Goal: Transaction & Acquisition: Purchase product/service

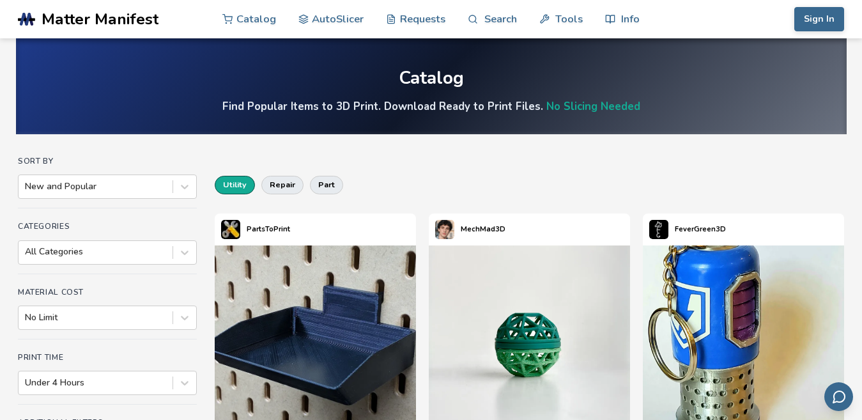
click at [222, 185] on button "utility" at bounding box center [235, 185] width 40 height 18
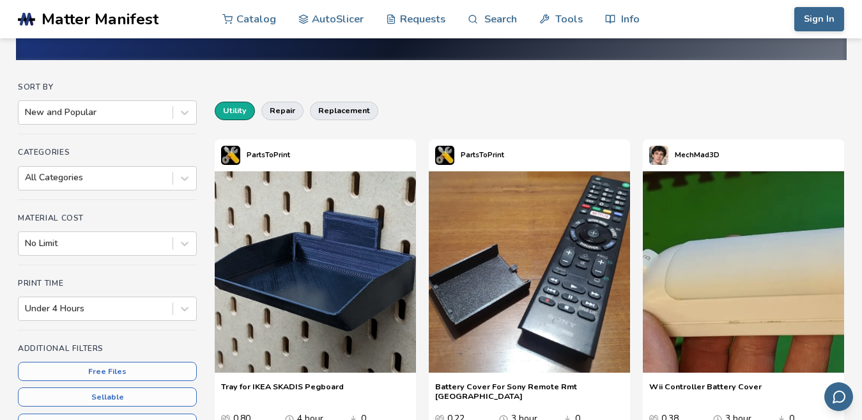
scroll to position [64, 0]
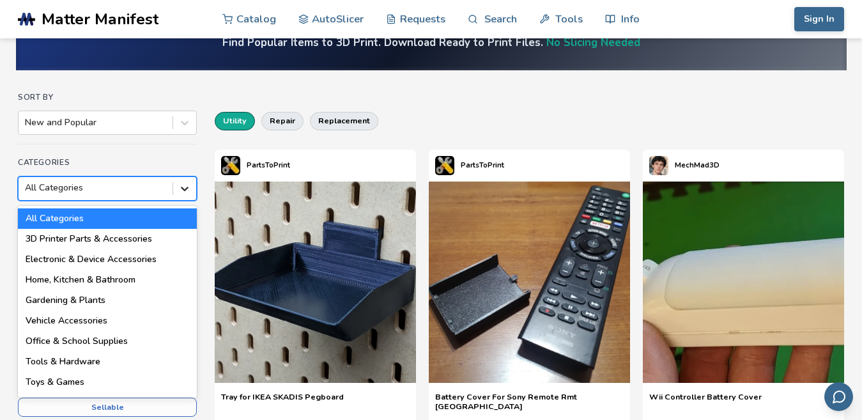
click at [178, 189] on icon at bounding box center [184, 188] width 13 height 13
click at [79, 341] on div "Office & School Supplies" at bounding box center [107, 341] width 179 height 20
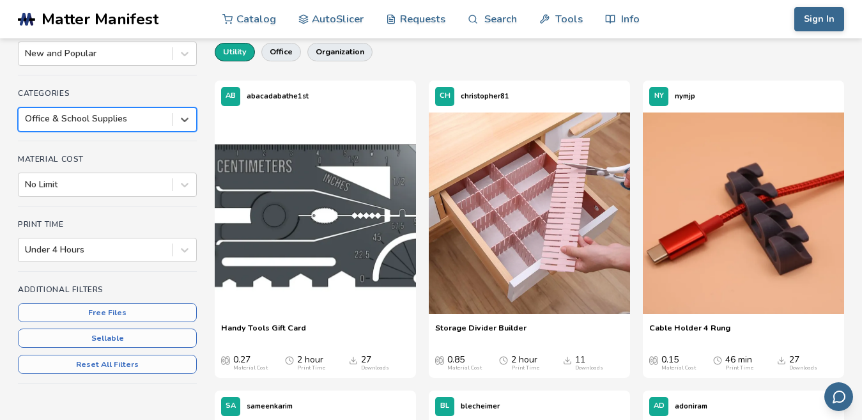
scroll to position [128, 0]
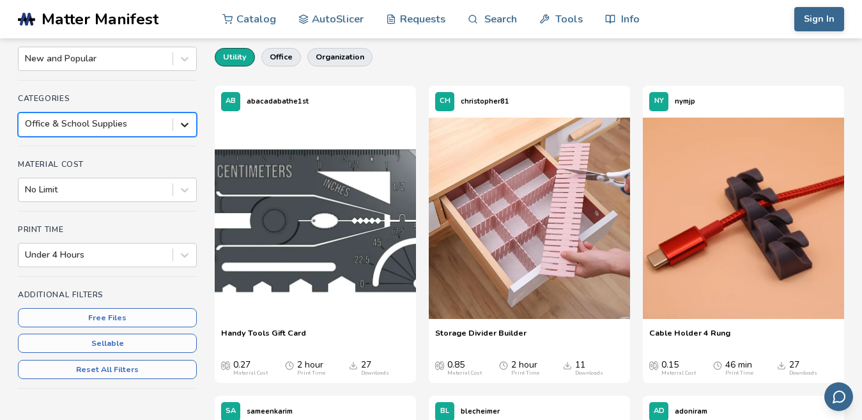
click at [177, 123] on div at bounding box center [184, 124] width 23 height 23
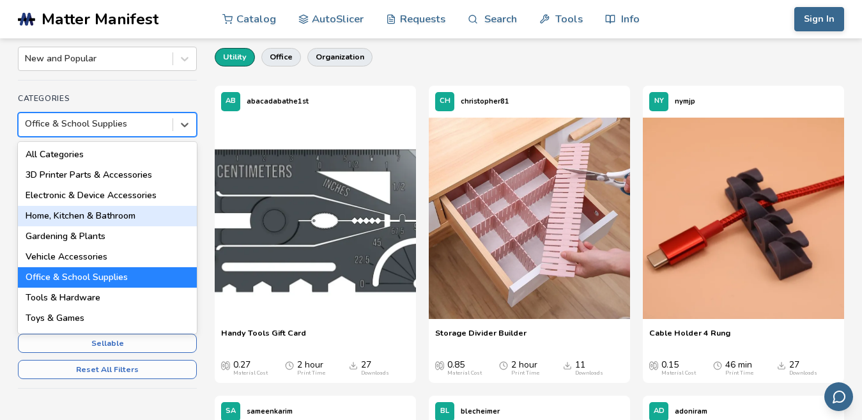
click at [109, 211] on div "Home, Kitchen & Bathroom" at bounding box center [107, 216] width 179 height 20
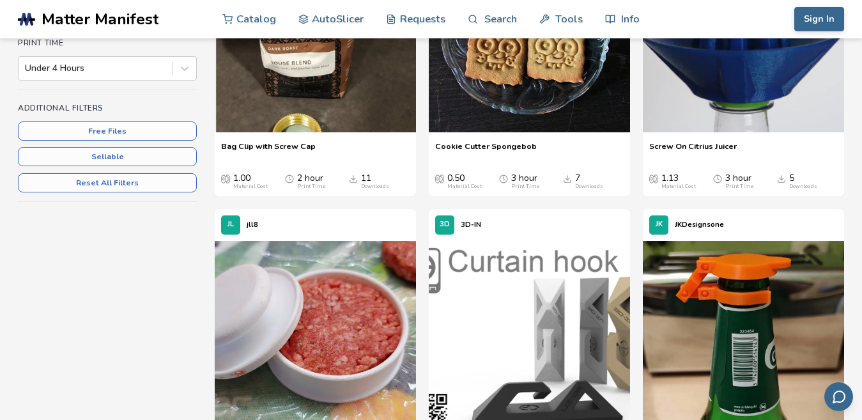
scroll to position [64, 0]
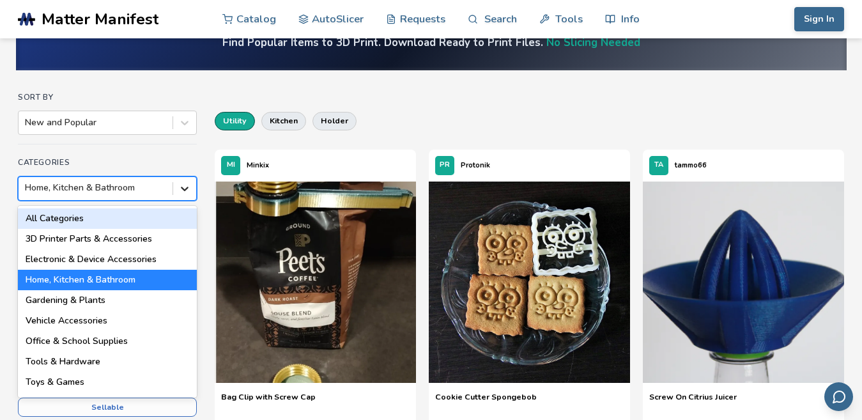
click at [181, 192] on icon at bounding box center [184, 188] width 13 height 13
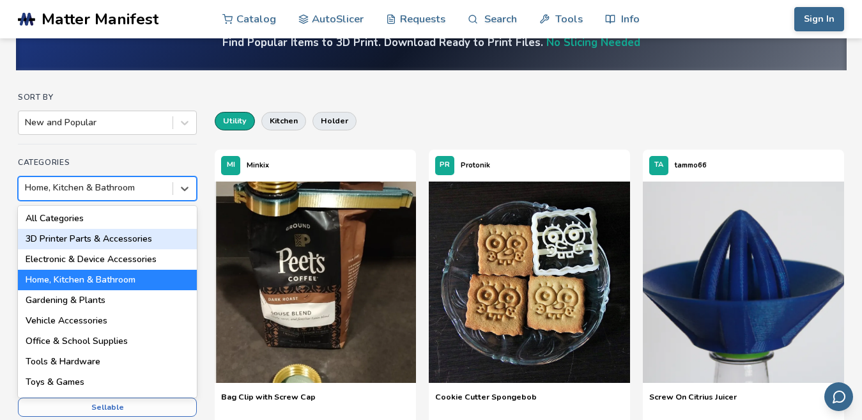
click at [157, 240] on div "3D Printer Parts & Accessories" at bounding box center [107, 239] width 179 height 20
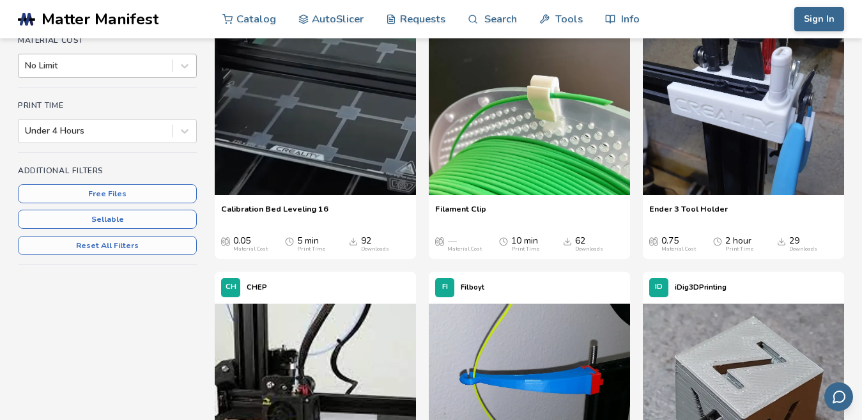
scroll to position [64, 0]
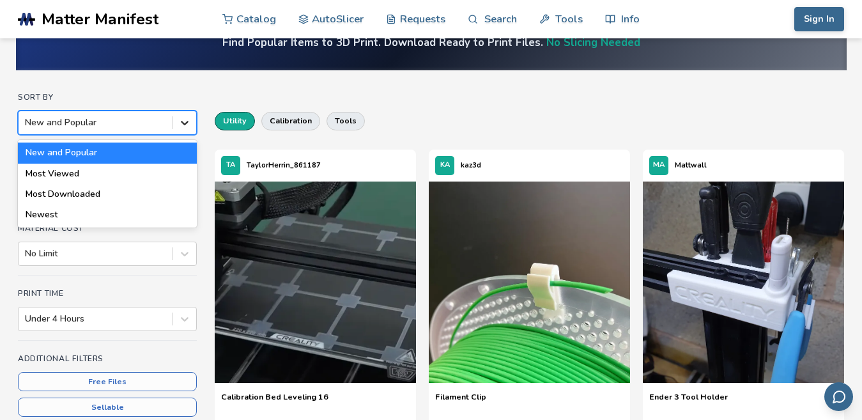
click at [176, 125] on div at bounding box center [184, 122] width 23 height 23
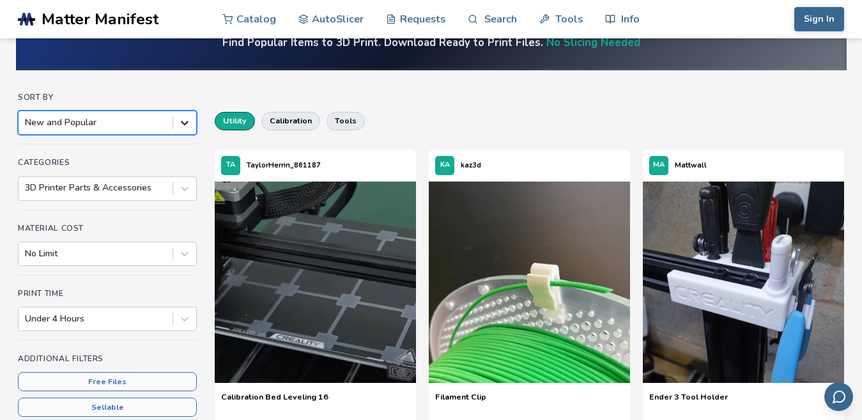
click at [176, 125] on div at bounding box center [184, 122] width 23 height 23
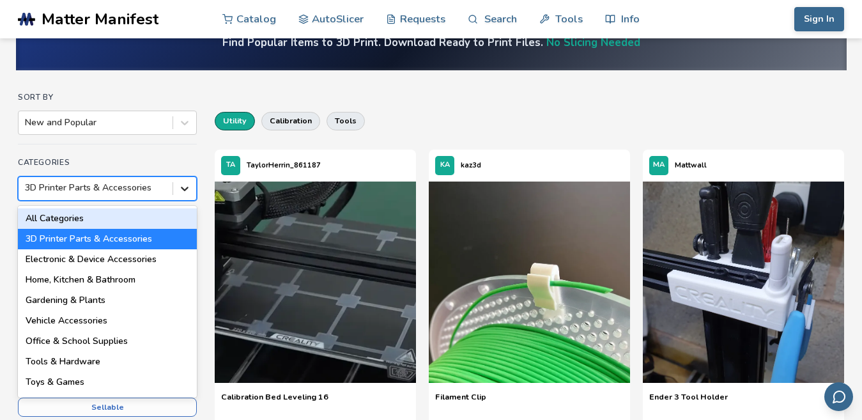
click at [192, 182] on div at bounding box center [184, 188] width 23 height 23
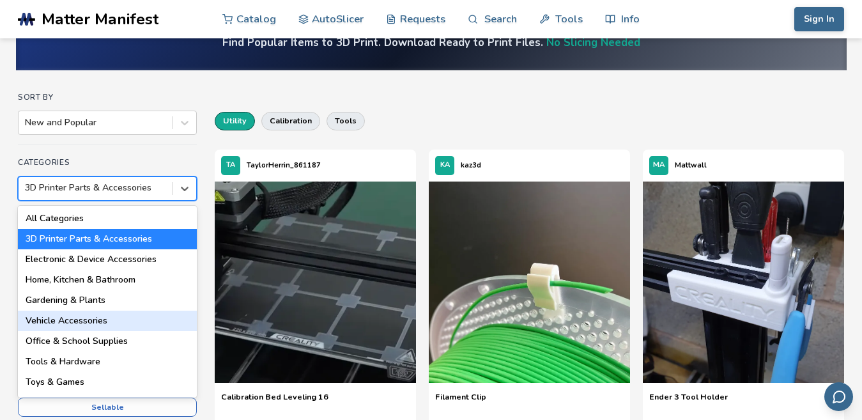
click at [98, 323] on div "Vehicle Accessories" at bounding box center [107, 321] width 179 height 20
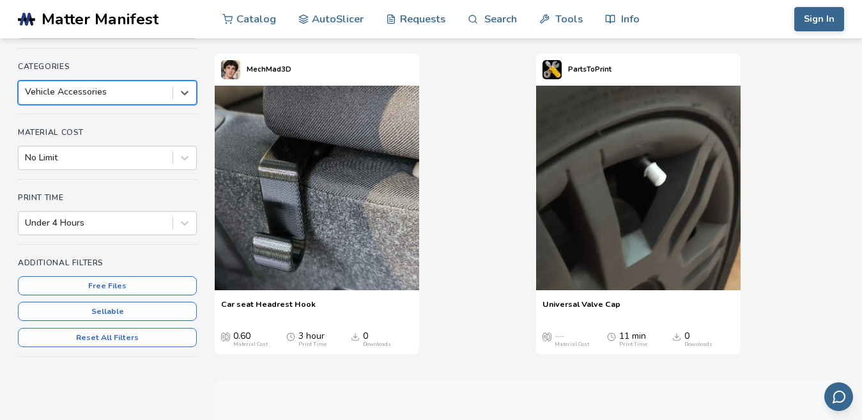
scroll to position [64, 0]
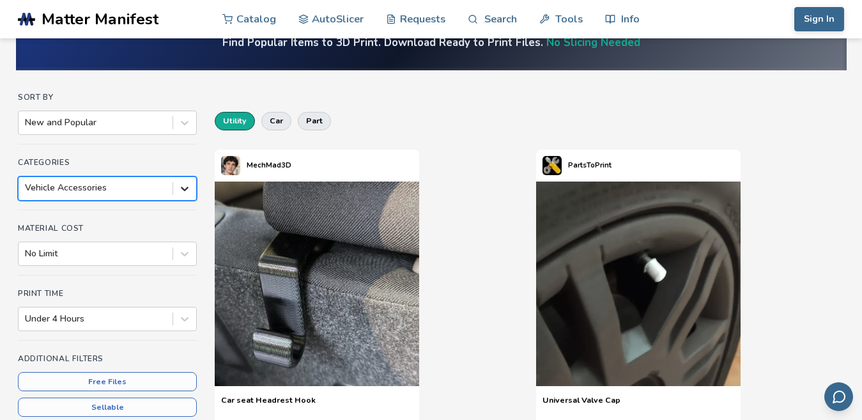
click at [179, 188] on icon at bounding box center [184, 188] width 13 height 13
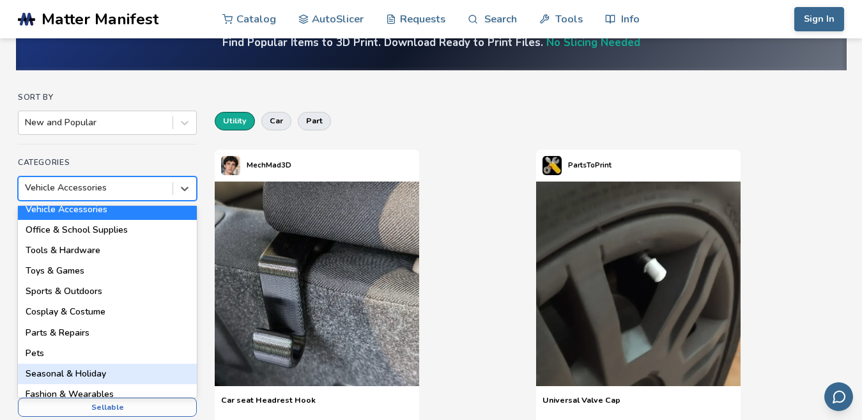
scroll to position [128, 0]
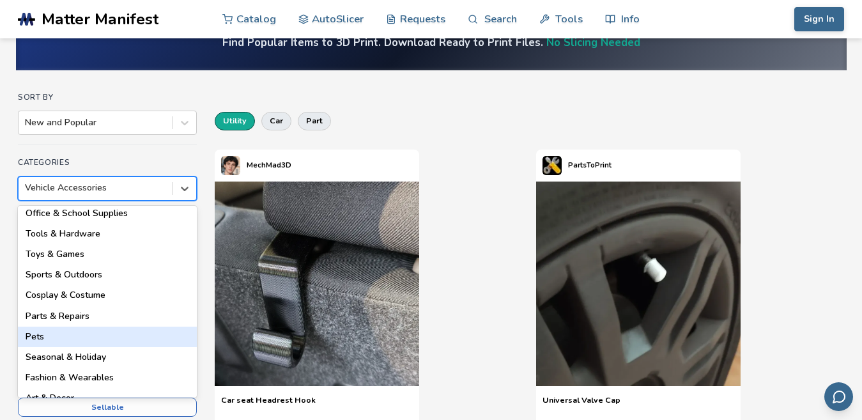
click at [51, 336] on div "Pets" at bounding box center [107, 337] width 179 height 20
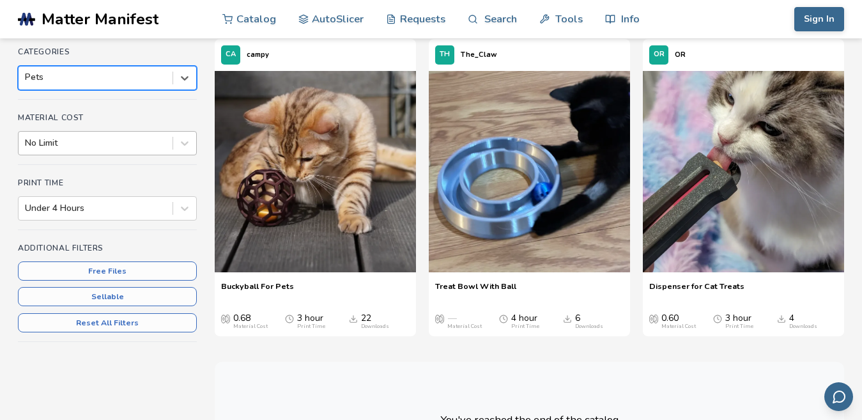
scroll to position [128, 0]
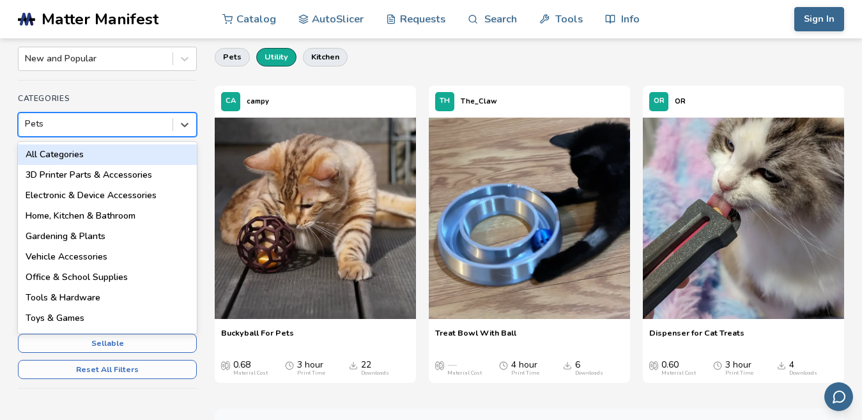
click at [171, 120] on div "Pets" at bounding box center [96, 124] width 154 height 18
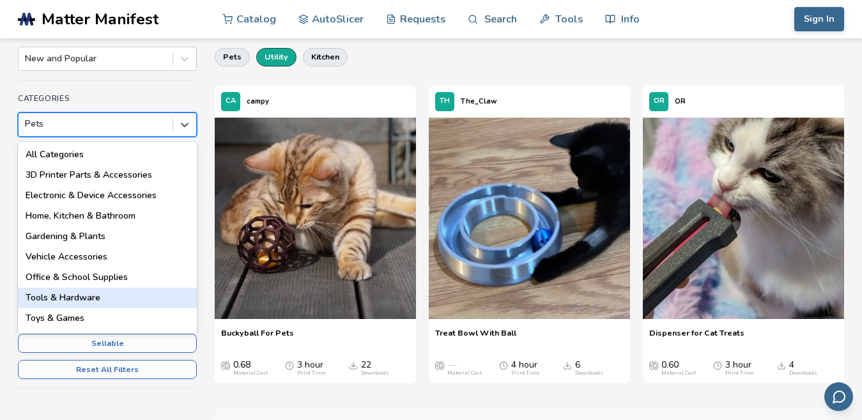
click at [81, 301] on div "Tools & Hardware" at bounding box center [107, 298] width 179 height 20
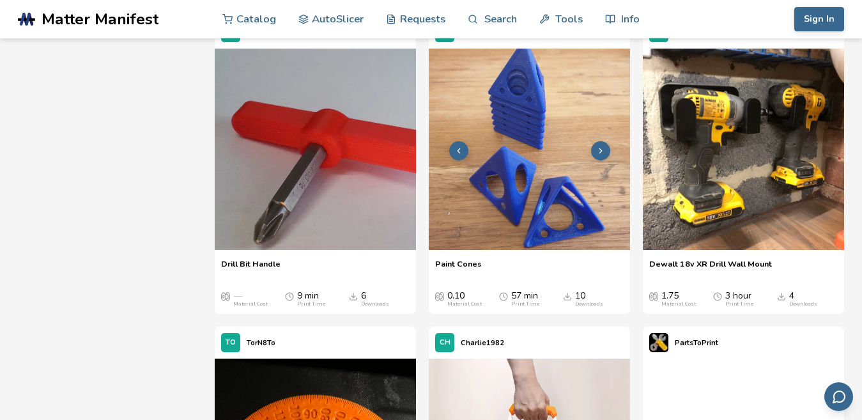
scroll to position [831, 0]
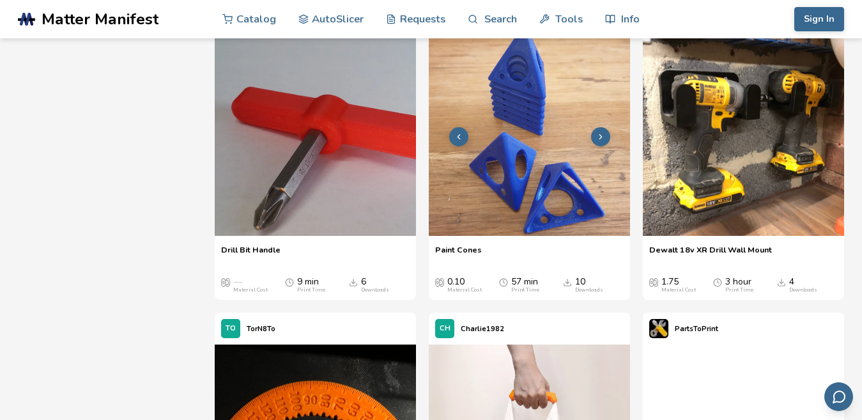
click at [599, 131] on button at bounding box center [600, 136] width 19 height 19
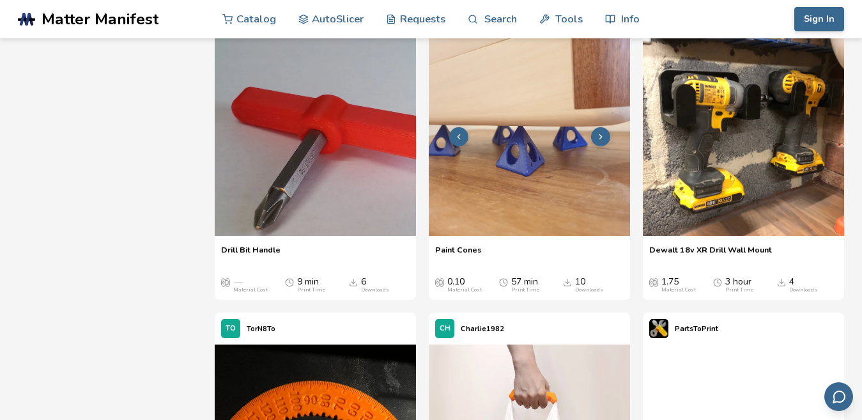
click at [602, 139] on icon at bounding box center [600, 136] width 9 height 9
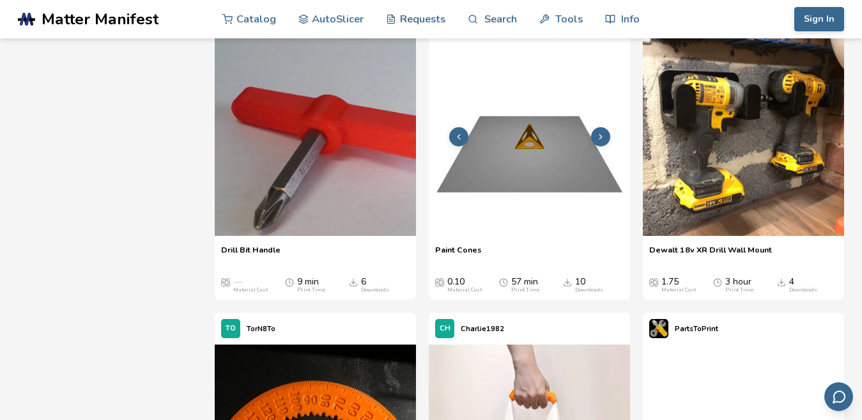
click at [602, 139] on icon at bounding box center [600, 136] width 9 height 9
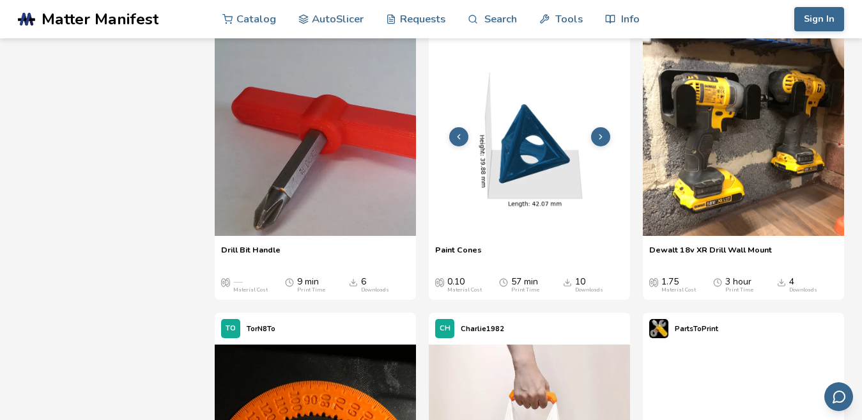
click at [602, 139] on icon at bounding box center [600, 136] width 9 height 9
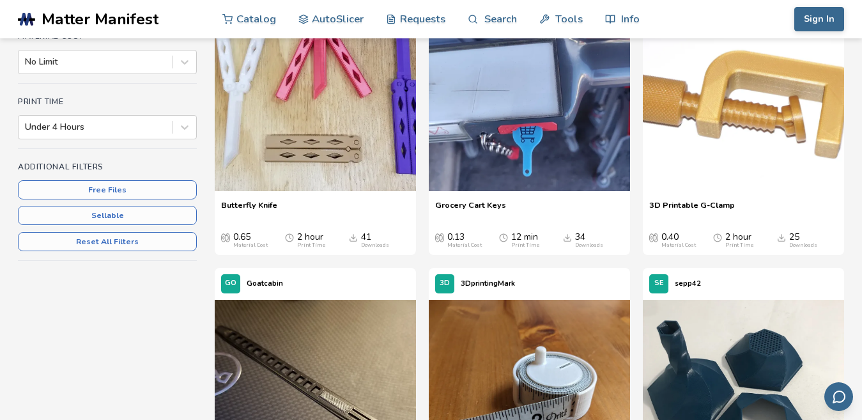
scroll to position [0, 0]
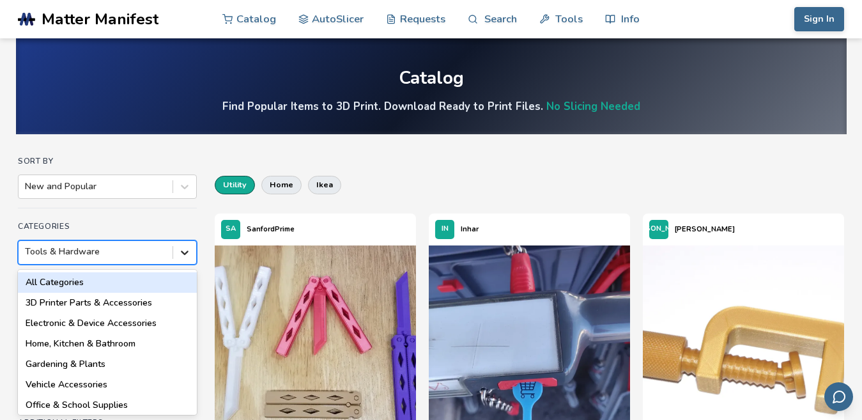
click at [180, 256] on div "18 results available. Use Up and Down to choose options, press Enter to select …" at bounding box center [107, 252] width 179 height 24
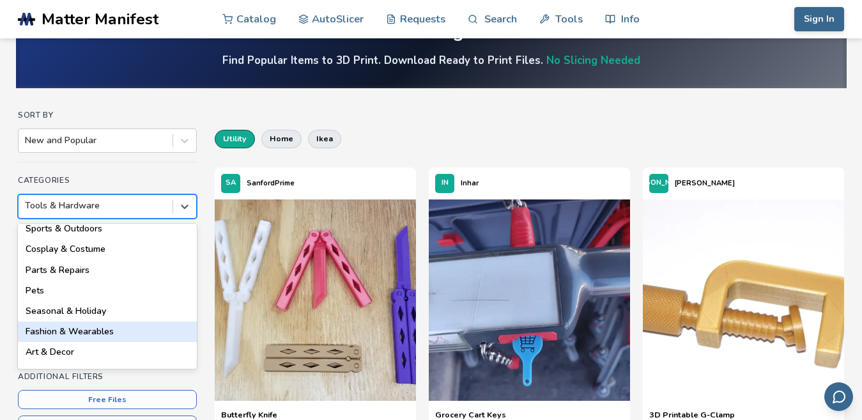
scroll to position [229, 0]
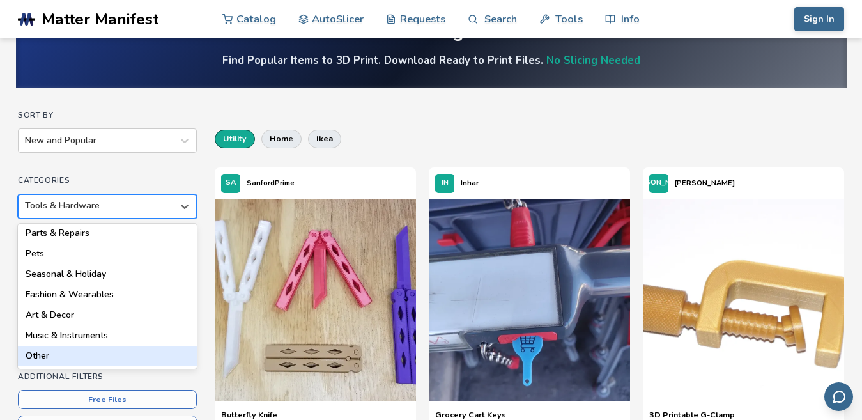
click at [47, 353] on div "Other" at bounding box center [107, 356] width 179 height 20
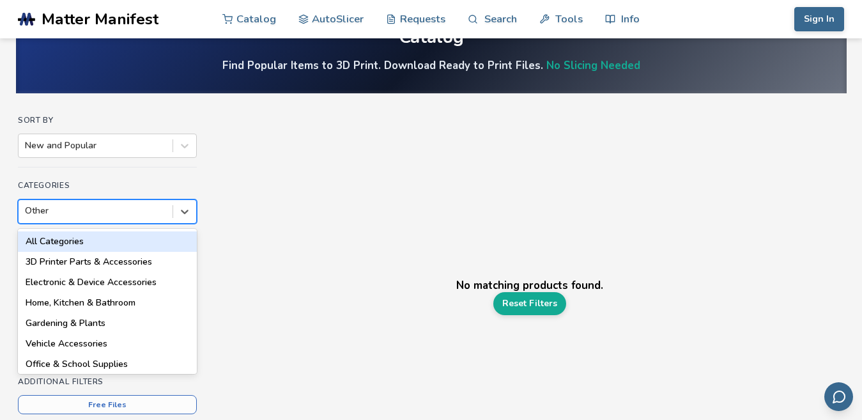
drag, startPoint x: 187, startPoint y: 247, endPoint x: 138, endPoint y: 265, distance: 51.8
click at [180, 224] on div "option Other, selected. 18 results available. Use Up and Down to choose options…" at bounding box center [107, 211] width 179 height 24
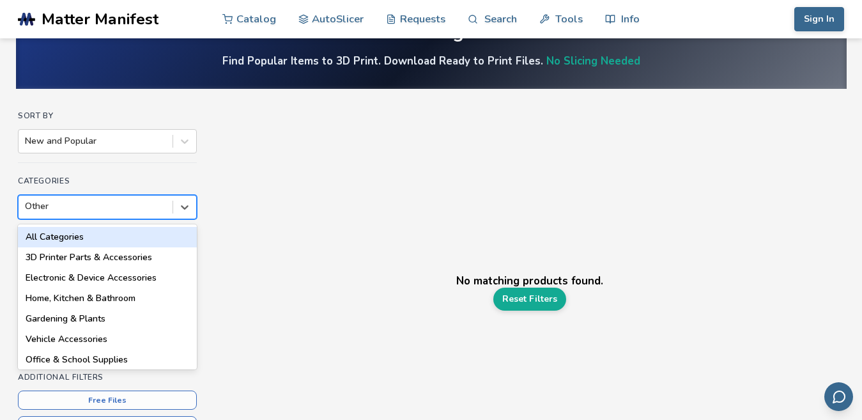
scroll to position [46, 0]
click at [63, 235] on div "All Categories" at bounding box center [107, 236] width 179 height 20
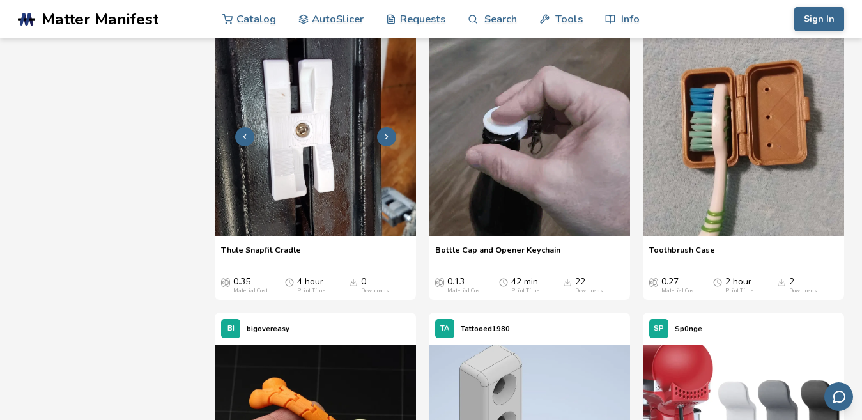
scroll to position [1342, 0]
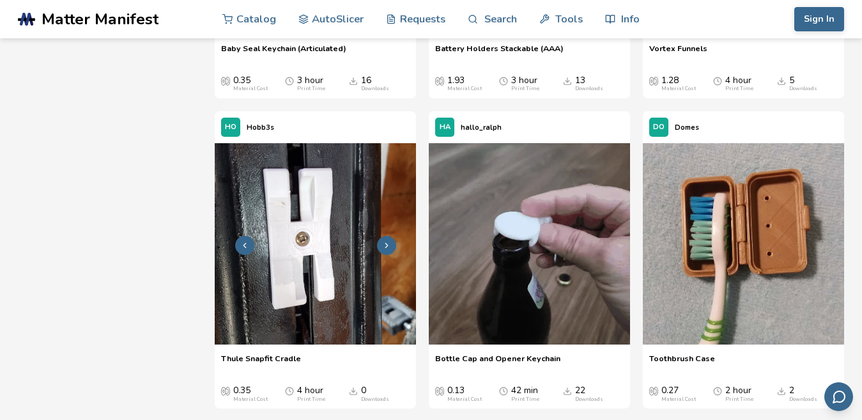
click at [349, 213] on img at bounding box center [315, 243] width 201 height 201
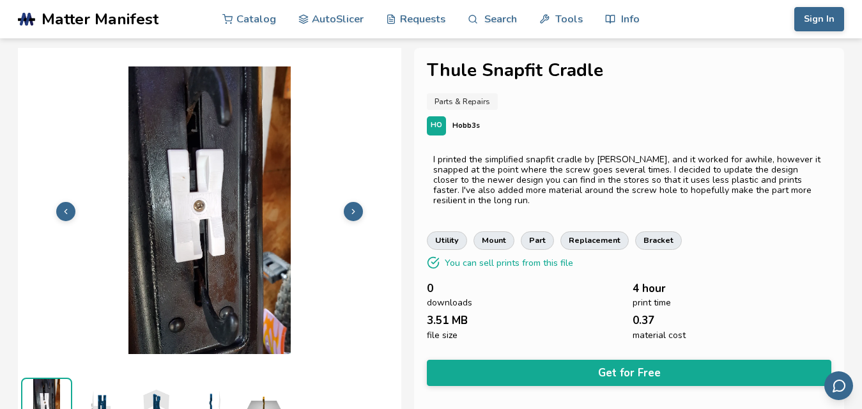
click at [361, 210] on button at bounding box center [353, 211] width 19 height 19
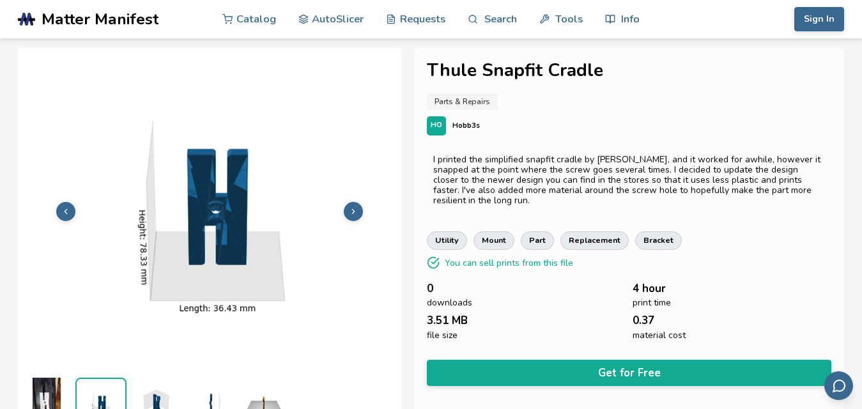
scroll to position [20, 0]
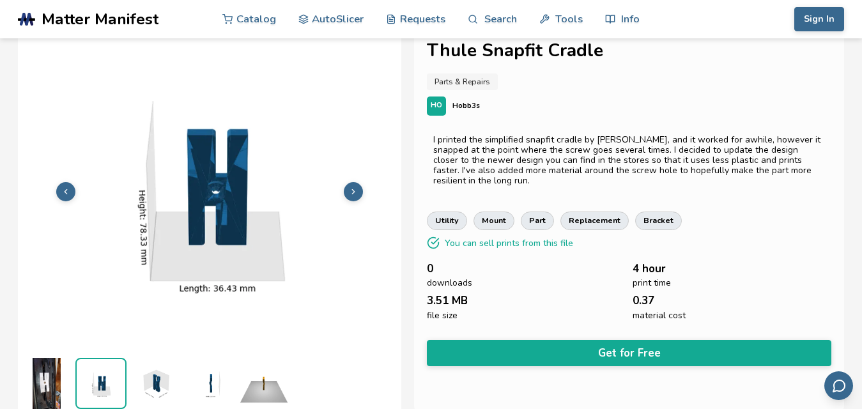
click at [353, 204] on img at bounding box center [209, 191] width 383 height 288
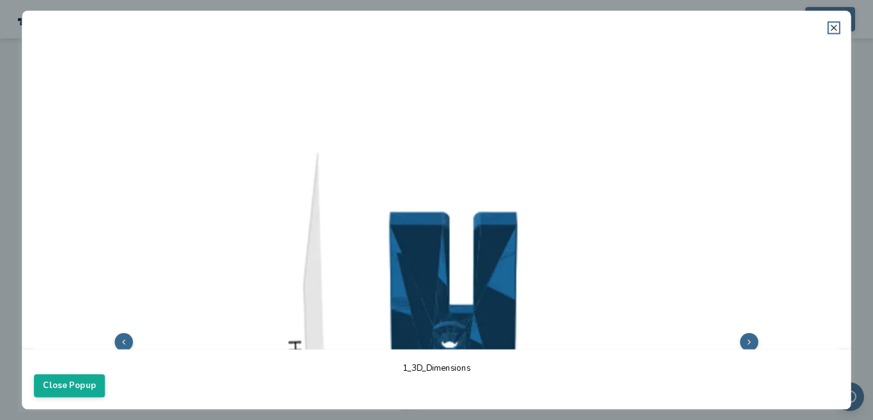
click at [832, 24] on icon at bounding box center [834, 27] width 10 height 10
